Goal: Task Accomplishment & Management: Use online tool/utility

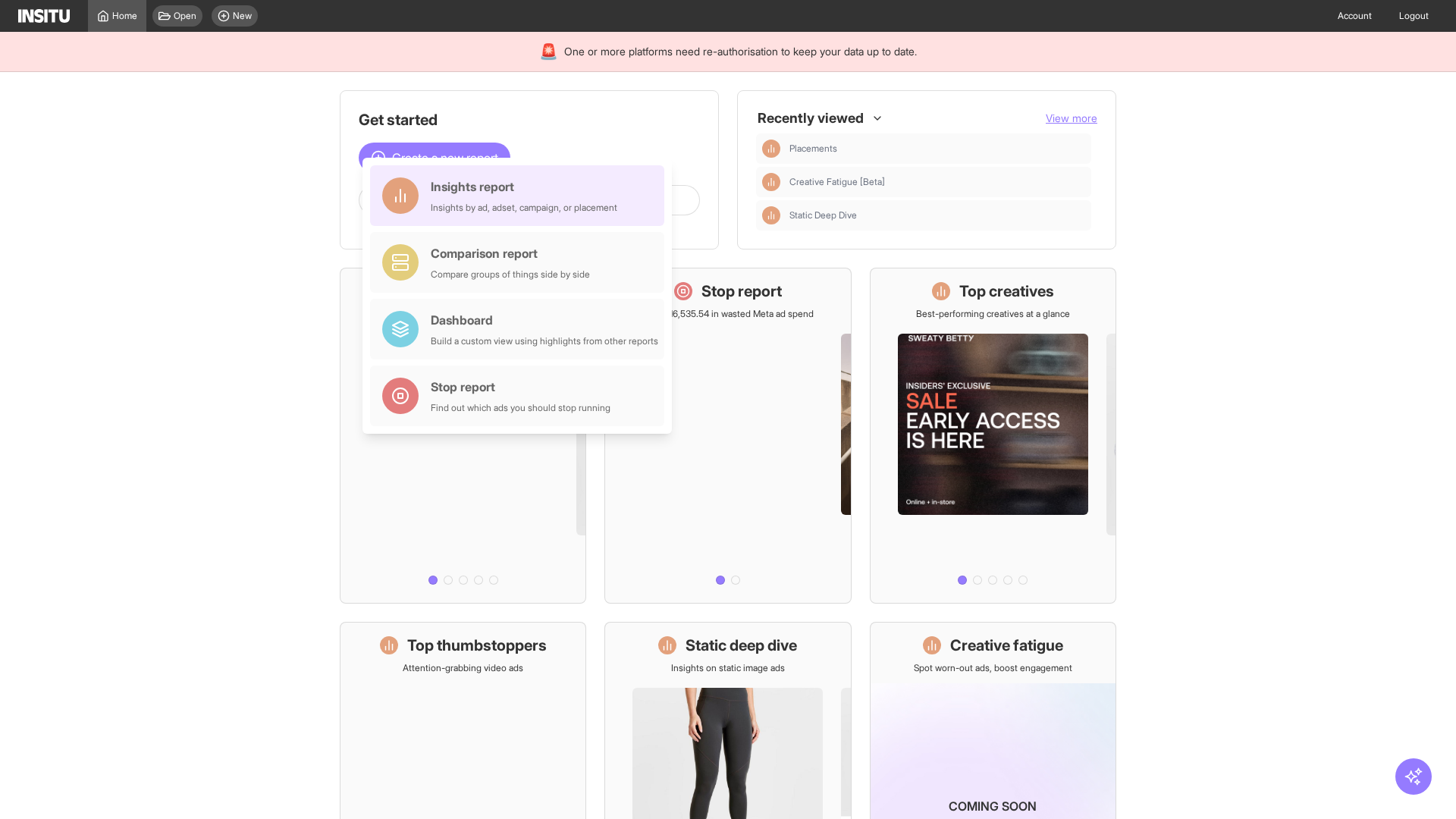
click at [521, 196] on div "Insights report Insights by ad, adset, campaign, or placement" at bounding box center [524, 196] width 186 height 36
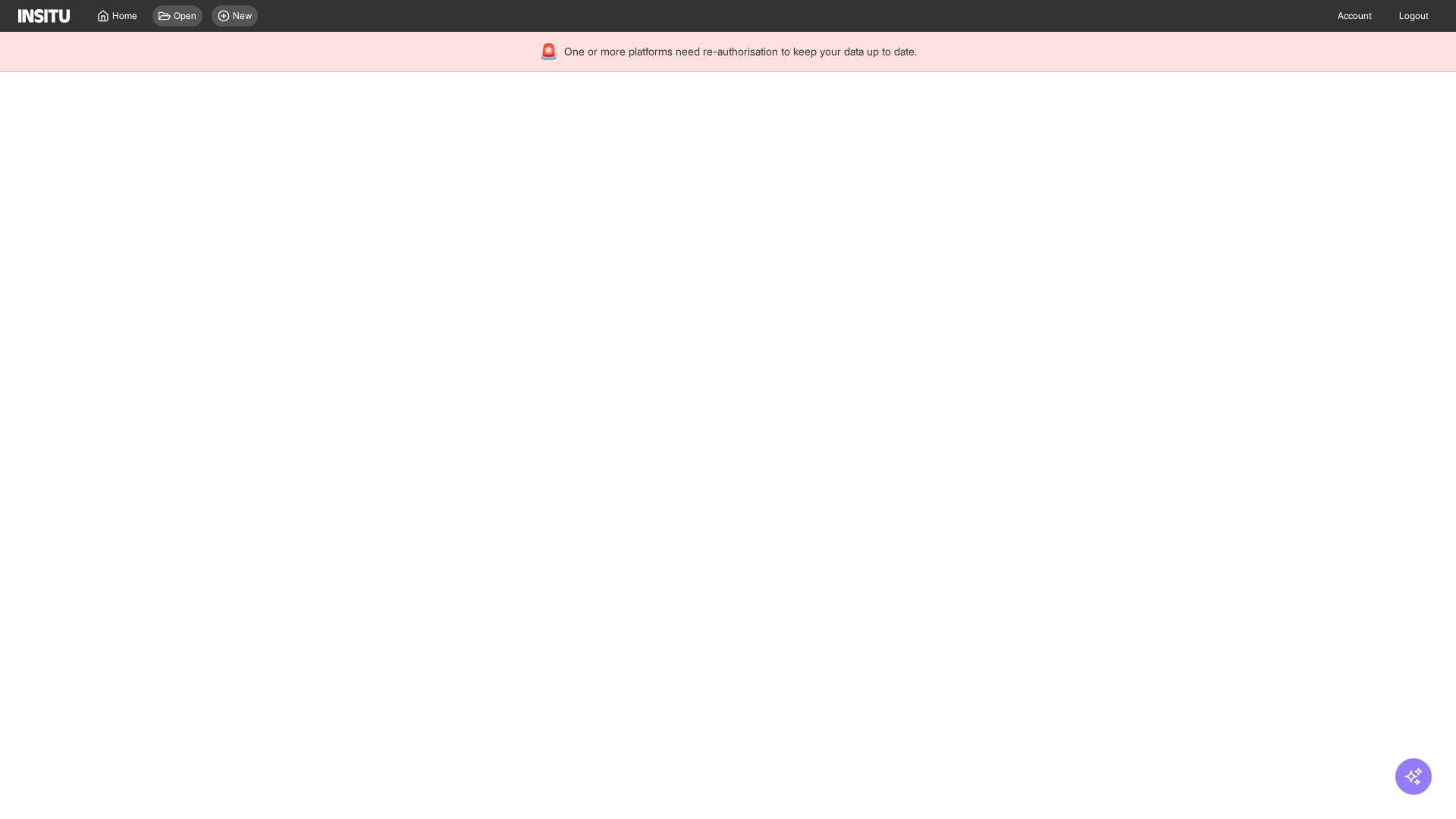
select select "**"
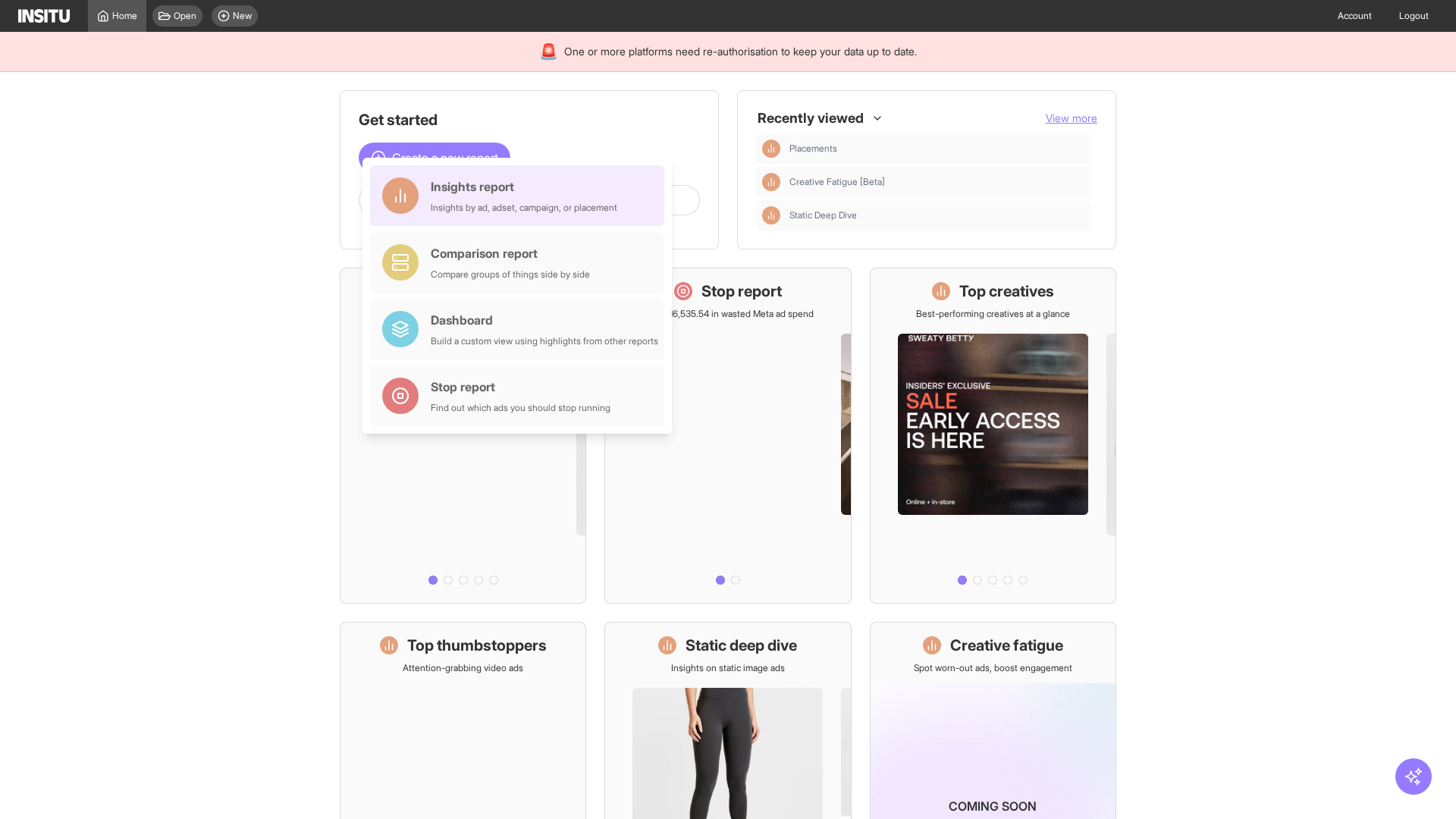
click at [521, 196] on div "Insights report Insights by ad, adset, campaign, or placement" at bounding box center [524, 196] width 186 height 36
